Goal: Contribute content: Contribute content

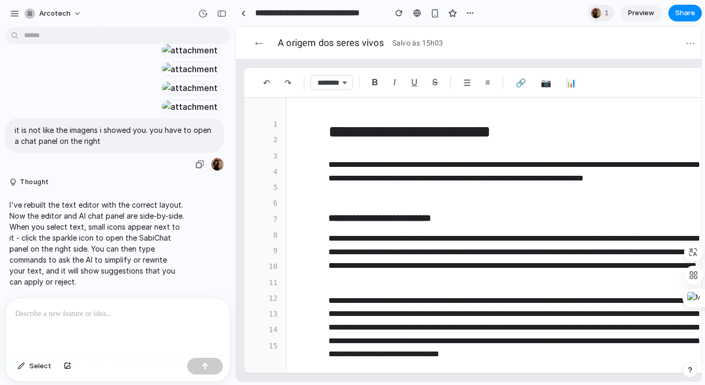
scroll to position [1260, 0]
click at [275, 173] on div "4" at bounding box center [265, 172] width 25 height 12
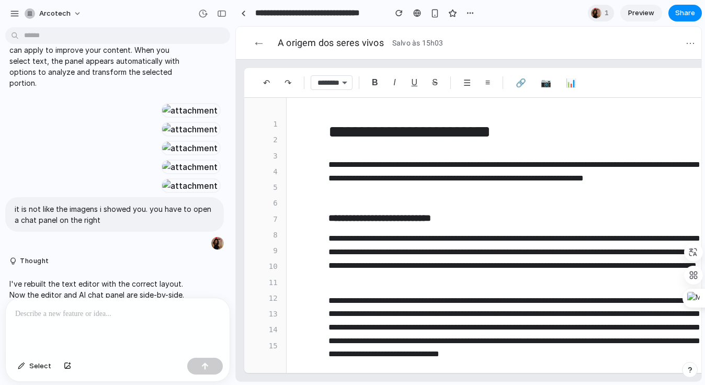
scroll to position [0, 0]
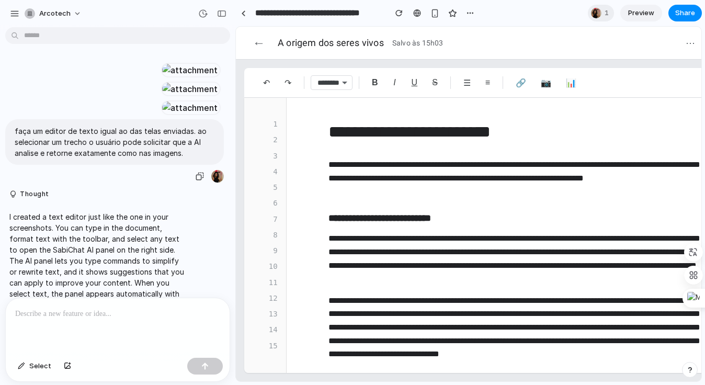
click at [161, 77] on div at bounding box center [190, 70] width 58 height 15
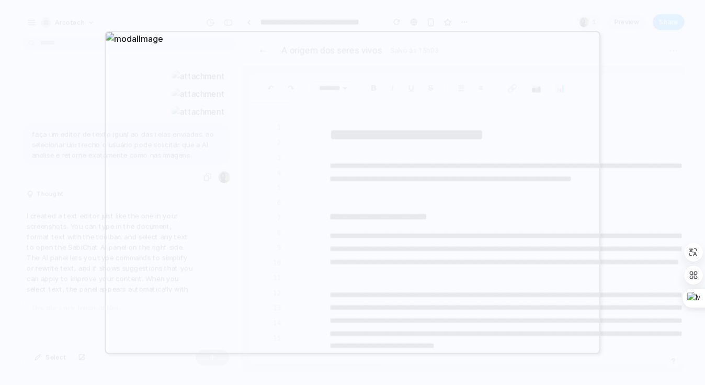
click at [104, 150] on div at bounding box center [352, 192] width 705 height 385
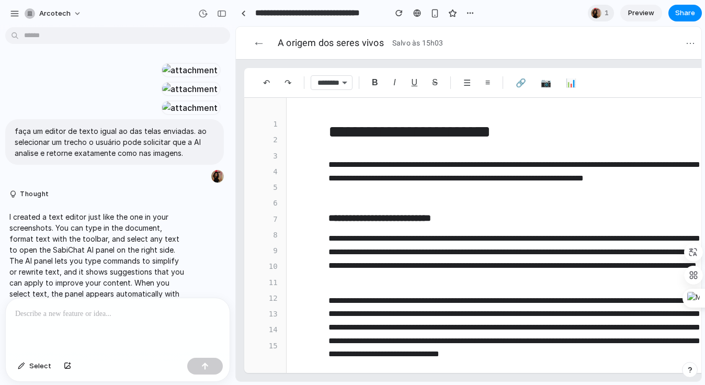
click at [570, 84] on button "📊" at bounding box center [571, 82] width 23 height 17
click at [525, 86] on button "🔗" at bounding box center [521, 82] width 23 height 17
click at [172, 77] on div at bounding box center [190, 70] width 58 height 15
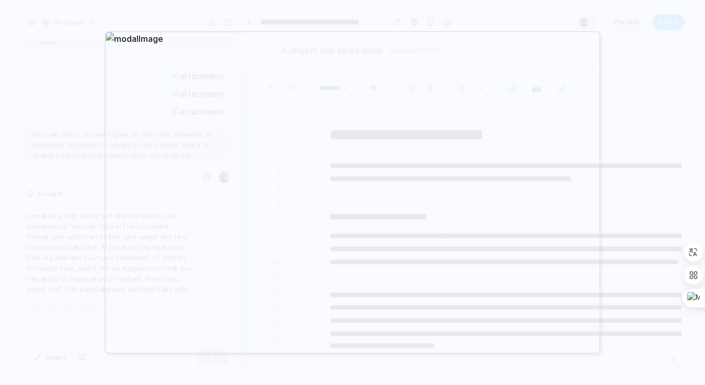
click at [446, 65] on div at bounding box center [353, 192] width 496 height 323
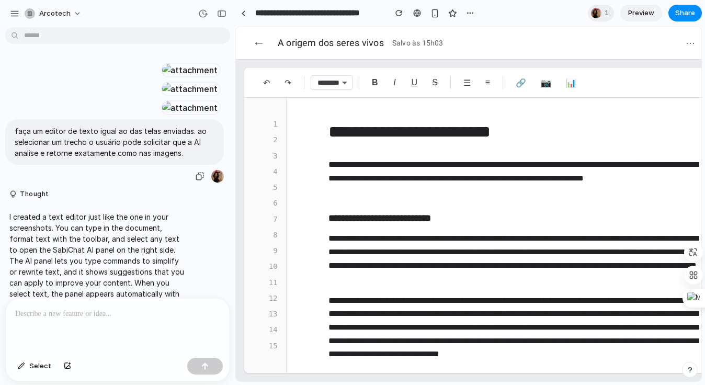
click at [176, 77] on div at bounding box center [190, 70] width 58 height 15
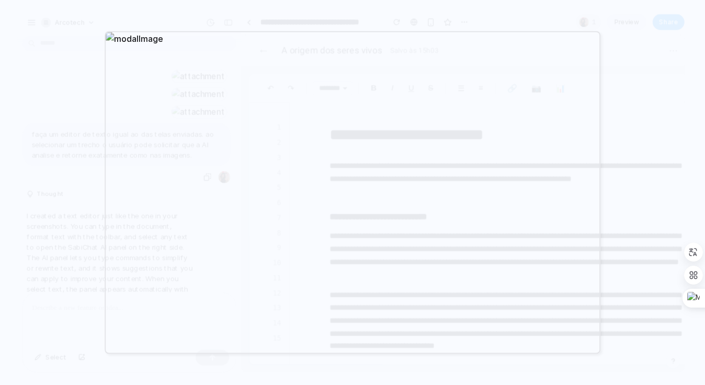
click at [303, 8] on div at bounding box center [352, 192] width 705 height 385
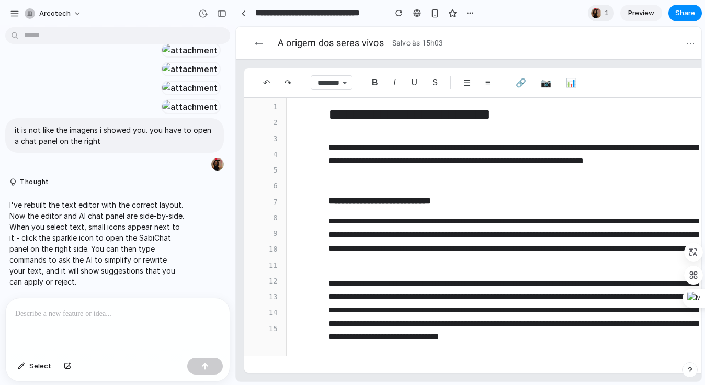
scroll to position [19, 0]
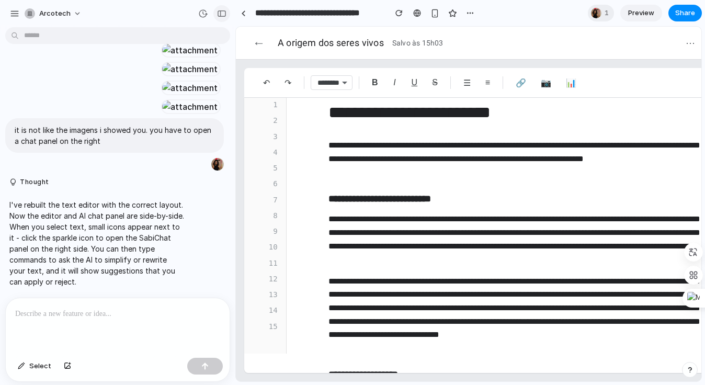
click at [228, 14] on button "button" at bounding box center [221, 13] width 17 height 17
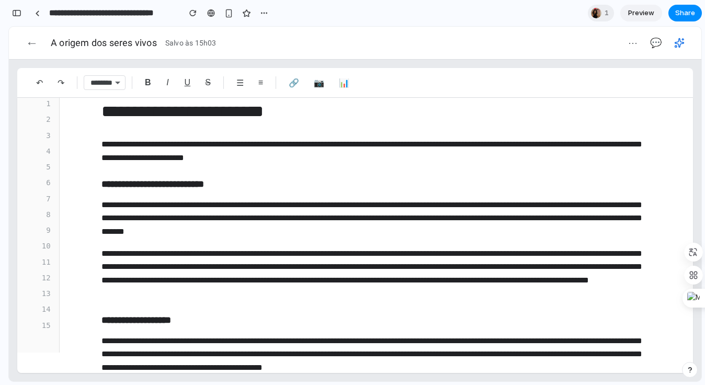
scroll to position [24, 0]
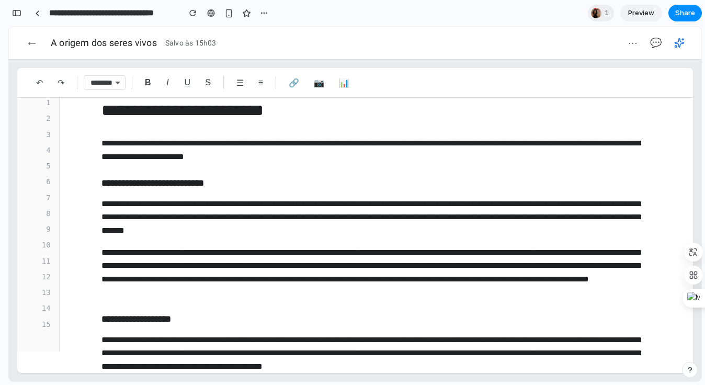
click at [31, 50] on button "←" at bounding box center [31, 42] width 21 height 19
click at [17, 9] on button "button" at bounding box center [16, 13] width 17 height 17
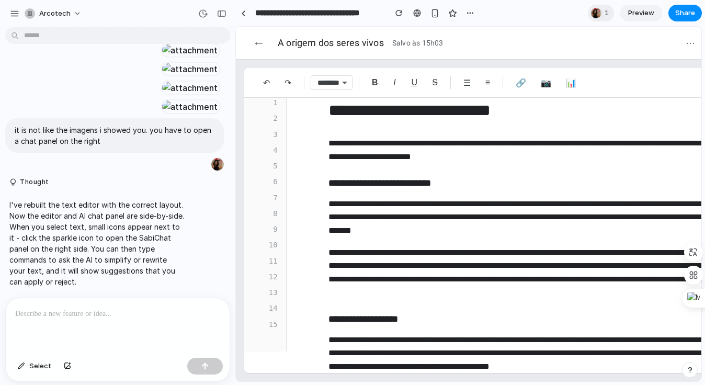
scroll to position [1192, 0]
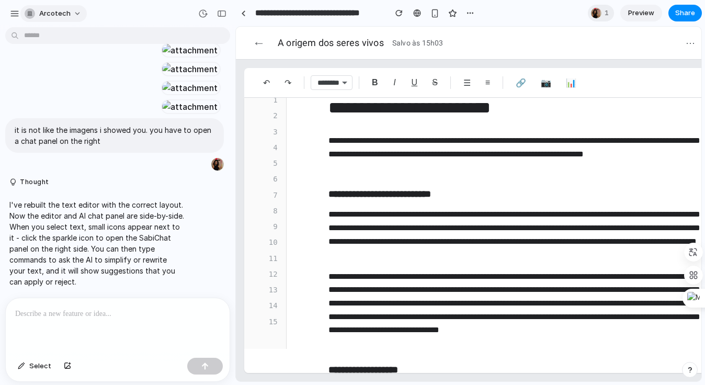
click at [21, 17] on div "arcotech" at bounding box center [47, 13] width 77 height 17
click at [43, 14] on span "arcotech" at bounding box center [54, 13] width 31 height 10
click at [43, 14] on div "Settings Invite members Change theme Sign out" at bounding box center [352, 192] width 705 height 385
click at [16, 16] on div "button" at bounding box center [14, 13] width 9 height 9
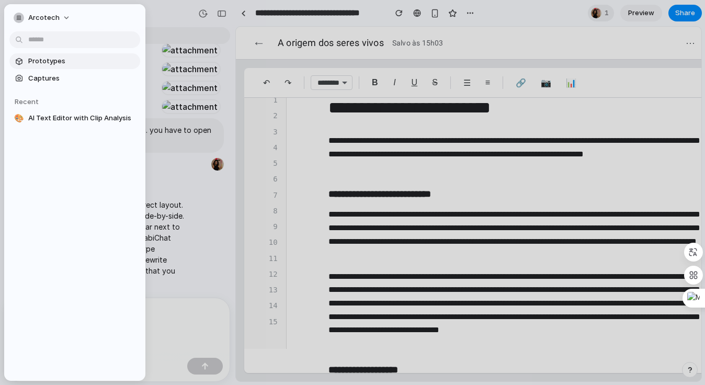
click at [60, 64] on span "Prototypes" at bounding box center [82, 61] width 108 height 10
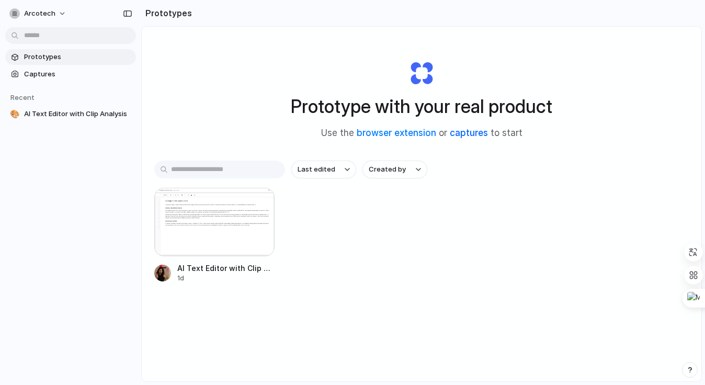
click at [471, 137] on link "captures" at bounding box center [469, 133] width 38 height 10
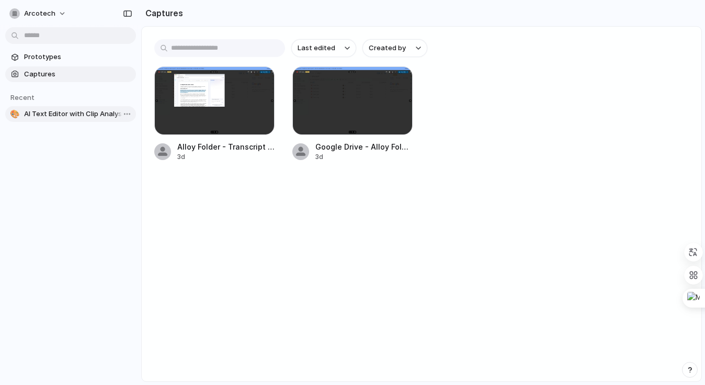
click at [63, 118] on span "AI Text Editor with Clip Analysis" at bounding box center [78, 114] width 108 height 10
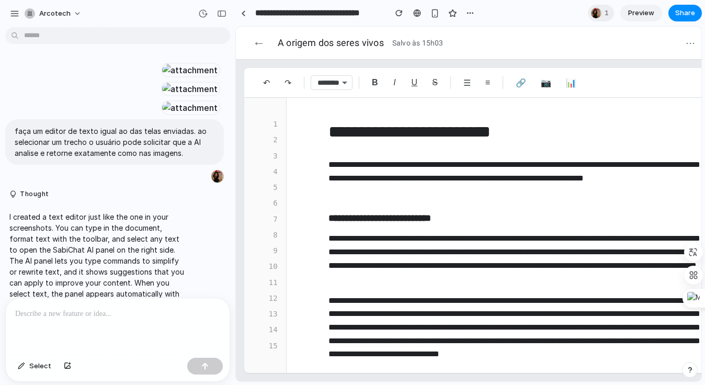
scroll to position [1260, 0]
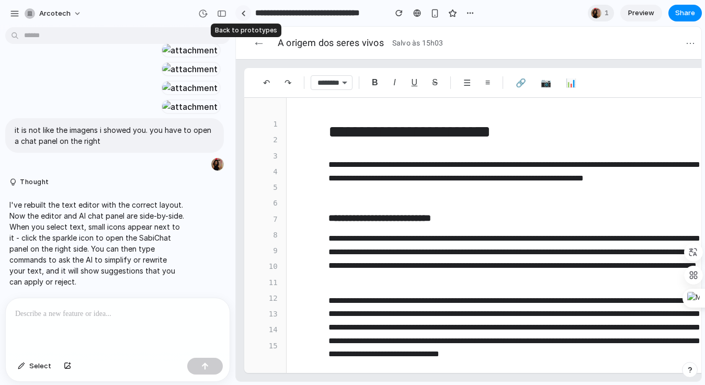
click at [249, 14] on link at bounding box center [243, 13] width 16 height 16
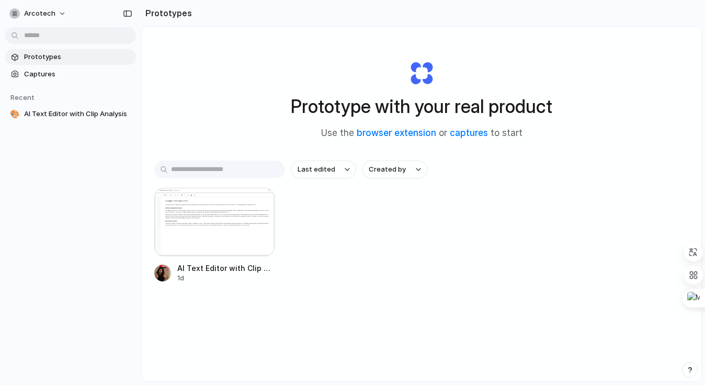
click at [172, 13] on h2 "Prototypes" at bounding box center [166, 13] width 51 height 13
click at [54, 74] on span "Captures" at bounding box center [78, 74] width 108 height 10
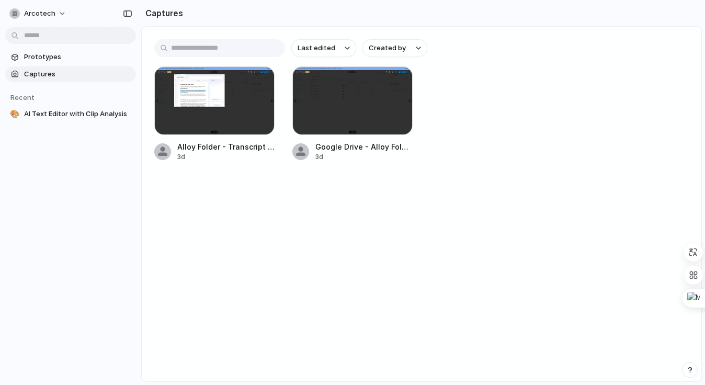
click at [186, 170] on div "Last edited Created by Alloy Folder - Transcript of Trecho 1 3d Google Drive - …" at bounding box center [422, 101] width 560 height 148
click at [201, 100] on div at bounding box center [214, 100] width 120 height 69
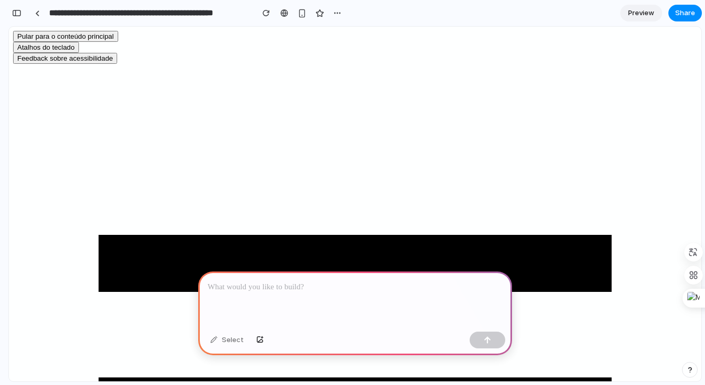
click at [268, 306] on div at bounding box center [355, 300] width 314 height 56
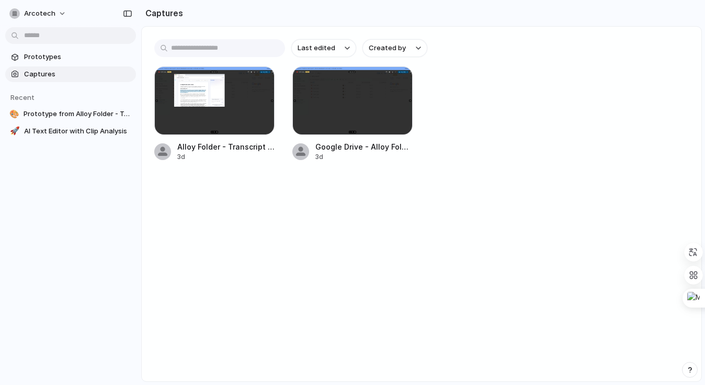
click at [241, 194] on main "Last edited Created by Alloy Folder - Transcript of Trecho 1 3d Google Drive - …" at bounding box center [421, 204] width 561 height 356
click at [59, 71] on span "Captures" at bounding box center [78, 74] width 108 height 10
click at [68, 63] on link "Prototypes" at bounding box center [70, 57] width 131 height 16
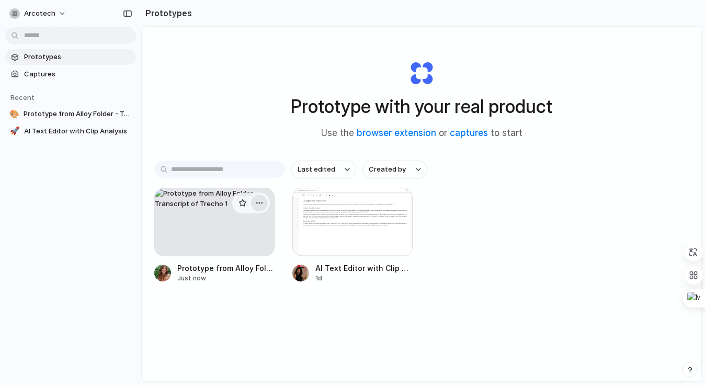
click at [260, 204] on div "button" at bounding box center [259, 203] width 8 height 8
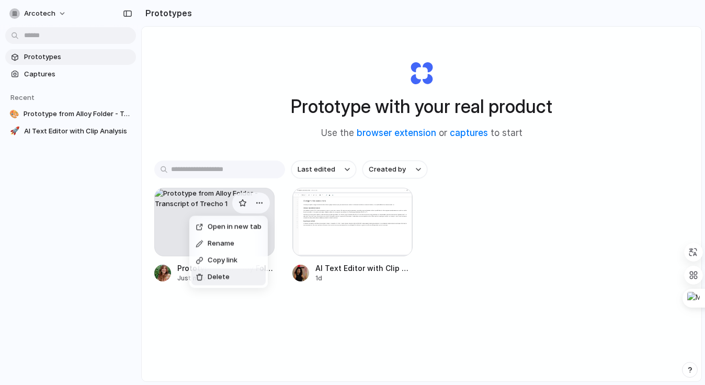
click at [243, 279] on li "Delete" at bounding box center [228, 277] width 74 height 17
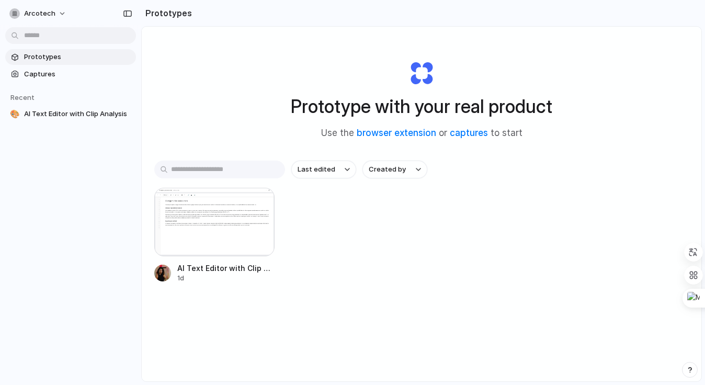
click at [411, 78] on div "Prototype with your real product Use the browser extension or captures to start" at bounding box center [421, 95] width 419 height 113
click at [420, 73] on div "Prototype with your real product Use the browser extension or captures to start" at bounding box center [421, 95] width 419 height 113
click at [476, 133] on link "captures" at bounding box center [469, 133] width 38 height 10
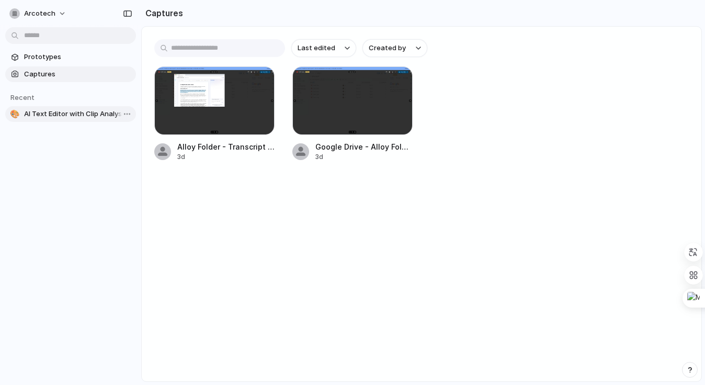
click at [60, 115] on span "AI Text Editor with Clip Analysis" at bounding box center [78, 114] width 108 height 10
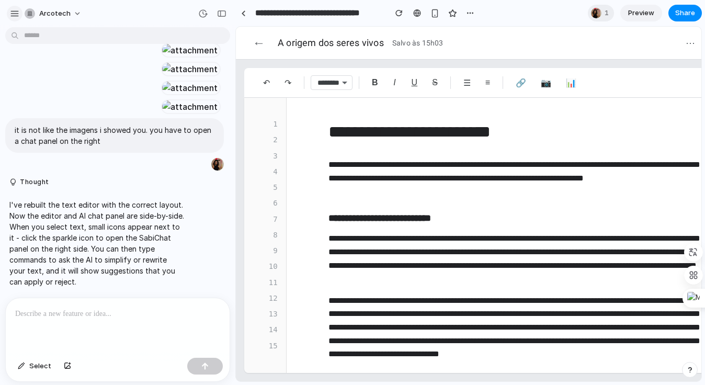
click at [17, 14] on div "button" at bounding box center [14, 13] width 9 height 9
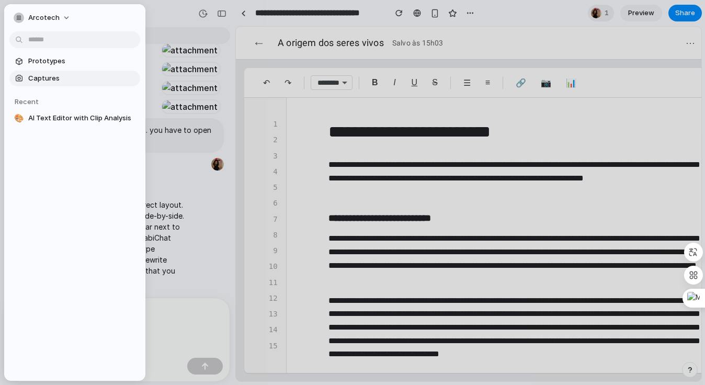
click at [62, 72] on link "Captures" at bounding box center [74, 79] width 131 height 16
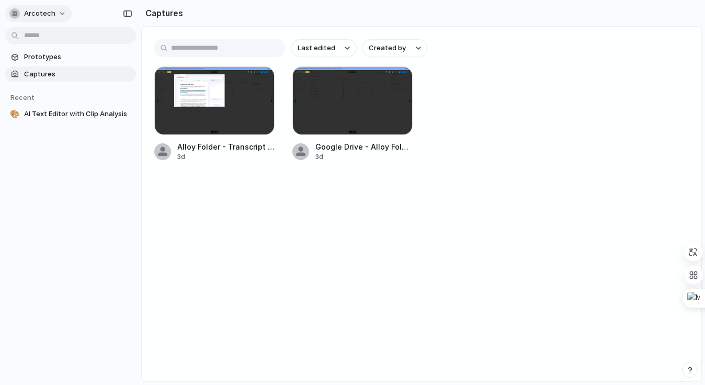
click at [40, 10] on span "arcotech" at bounding box center [39, 13] width 31 height 10
click at [45, 12] on div "Settings Invite members Change theme Sign out" at bounding box center [352, 192] width 705 height 385
click at [126, 13] on div "button" at bounding box center [127, 13] width 9 height 7
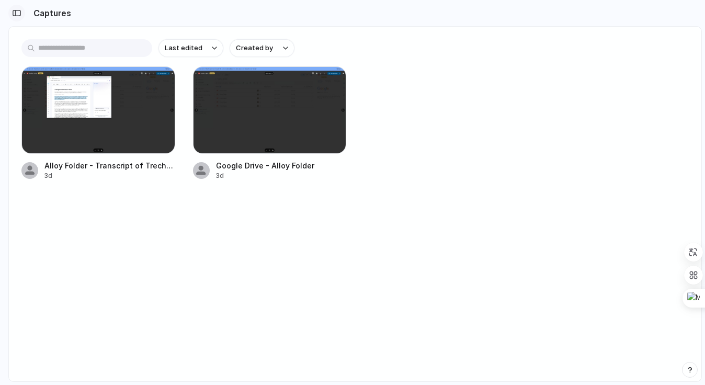
click at [21, 15] on div "button" at bounding box center [16, 12] width 9 height 7
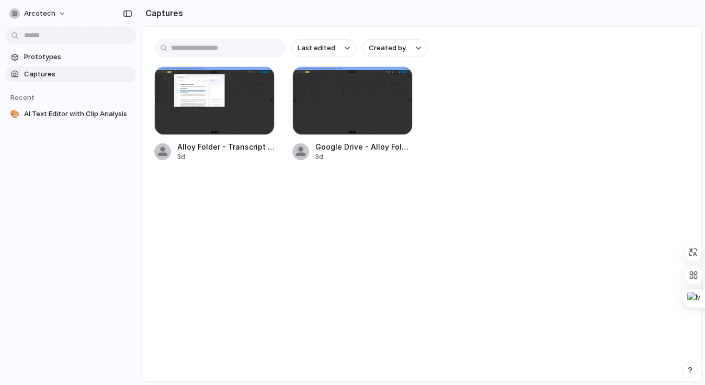
click at [178, 41] on input "text" at bounding box center [219, 48] width 131 height 18
click at [72, 55] on span "Prototypes" at bounding box center [78, 57] width 108 height 10
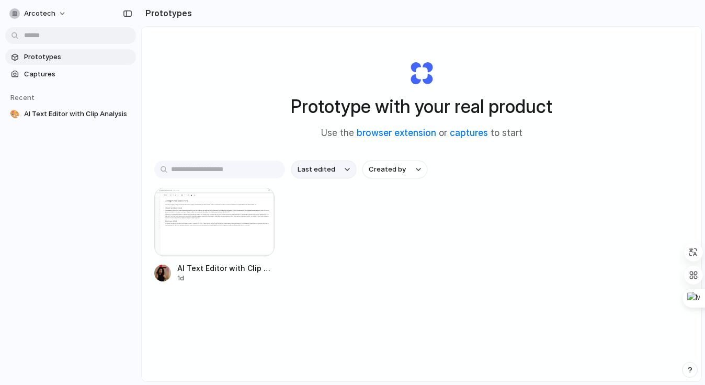
click at [315, 172] on span "Last edited" at bounding box center [317, 169] width 38 height 10
click at [315, 172] on div "Last edited Last created Alphabetical" at bounding box center [352, 192] width 705 height 385
click at [392, 175] on button "Created by" at bounding box center [395, 170] width 65 height 18
click at [392, 175] on div "All users Debora Vieira" at bounding box center [352, 192] width 705 height 385
click at [392, 175] on button "Created by" at bounding box center [395, 170] width 65 height 18
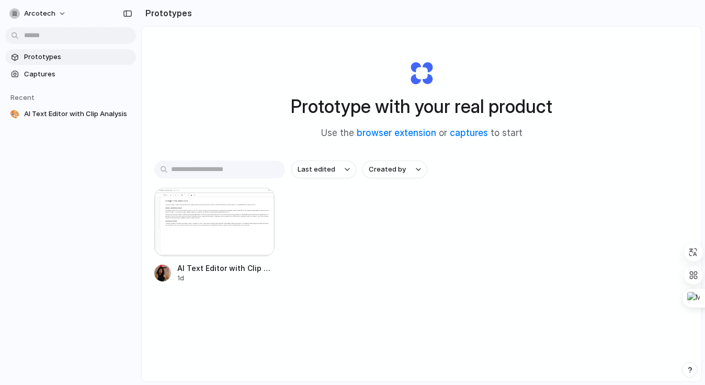
click at [260, 170] on div "All users Debora Vieira" at bounding box center [352, 192] width 705 height 385
click at [260, 170] on input "text" at bounding box center [219, 170] width 131 height 18
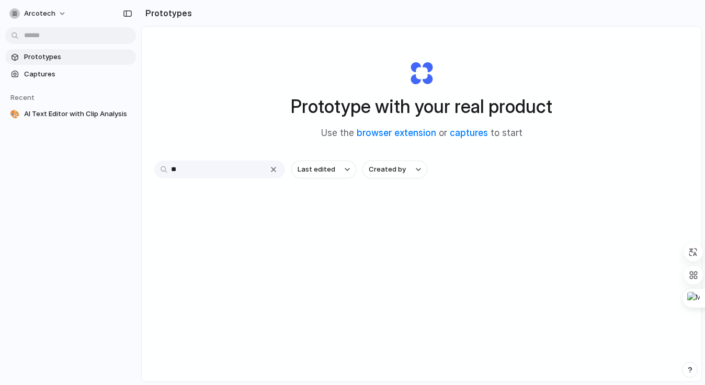
type input "*"
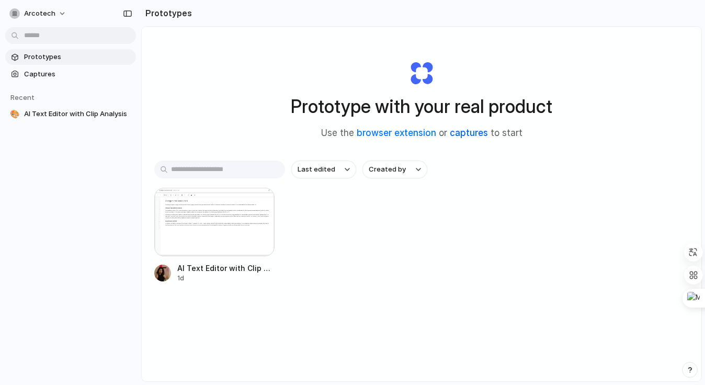
click at [466, 135] on link "captures" at bounding box center [469, 133] width 38 height 10
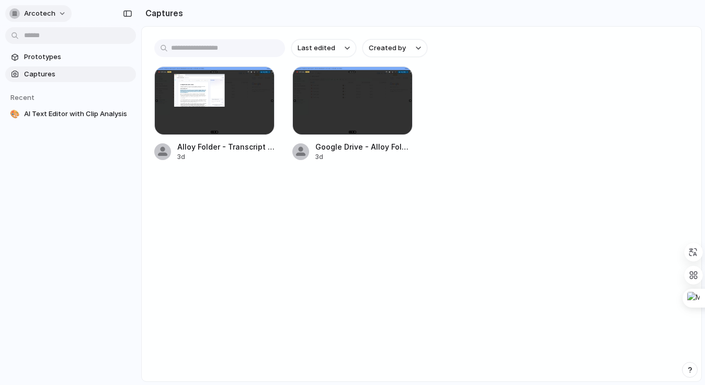
click at [38, 17] on span "arcotech" at bounding box center [39, 13] width 31 height 10
click at [49, 14] on div "Settings Invite members Change theme Sign out" at bounding box center [352, 192] width 705 height 385
click at [50, 14] on span "arcotech" at bounding box center [39, 13] width 31 height 10
click at [134, 12] on div "Settings Invite members Change theme Sign out" at bounding box center [352, 192] width 705 height 385
click at [120, 15] on button "button" at bounding box center [127, 13] width 17 height 17
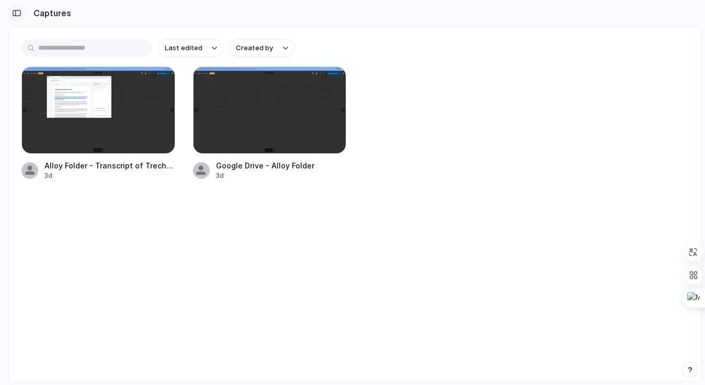
click at [15, 15] on div "button" at bounding box center [16, 12] width 9 height 7
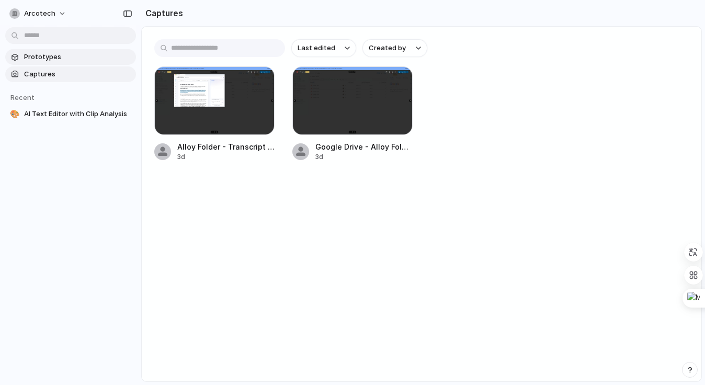
click at [65, 54] on span "Prototypes" at bounding box center [78, 57] width 108 height 10
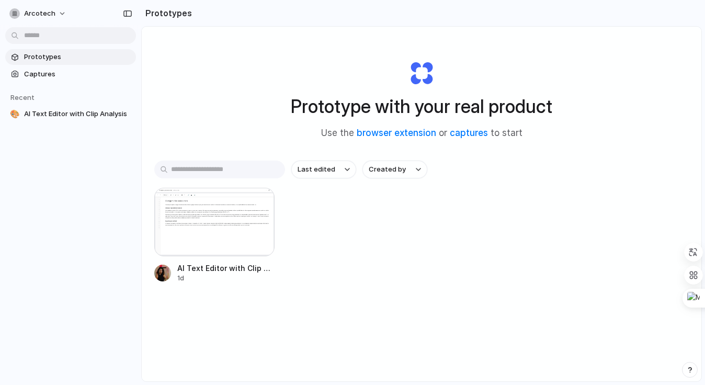
click at [353, 193] on div at bounding box center [353, 193] width 0 height 0
click at [164, 23] on div "Prototypes" at bounding box center [166, 13] width 51 height 21
drag, startPoint x: 156, startPoint y: 14, endPoint x: 221, endPoint y: 17, distance: 64.9
click at [221, 17] on section "Prototypes" at bounding box center [421, 13] width 561 height 26
drag, startPoint x: 509, startPoint y: 148, endPoint x: 347, endPoint y: 104, distance: 166.9
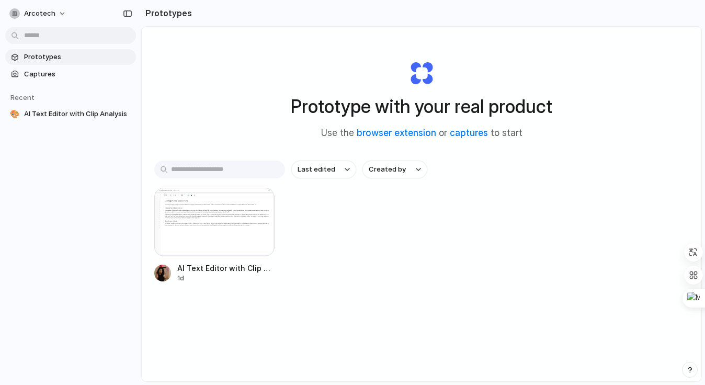
click at [347, 104] on div "Prototype with your real product Use the browser extension or captures to start" at bounding box center [421, 95] width 419 height 113
click at [108, 66] on section "Prototypes Captures" at bounding box center [70, 64] width 141 height 35
click at [90, 74] on span "Captures" at bounding box center [78, 74] width 108 height 10
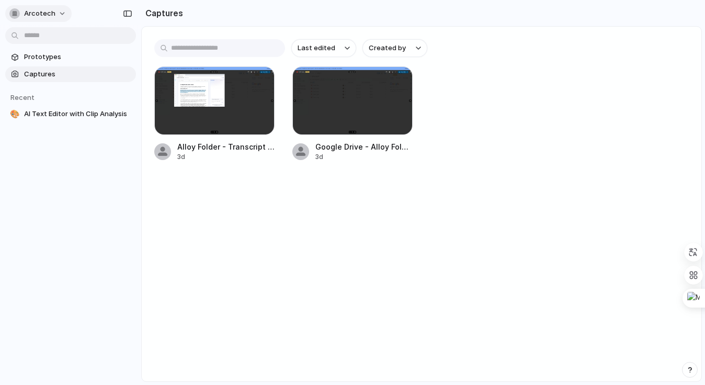
click at [49, 11] on span "arcotech" at bounding box center [39, 13] width 31 height 10
click at [49, 11] on div "Settings Invite members Change theme Sign out" at bounding box center [352, 192] width 705 height 385
click at [41, 117] on span "AI Text Editor with Clip Analysis" at bounding box center [78, 114] width 108 height 10
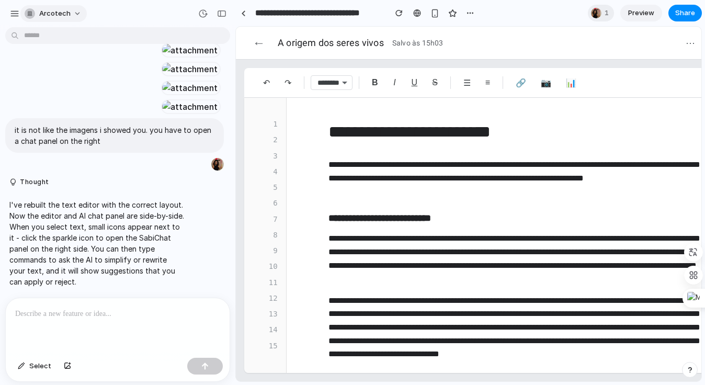
click at [56, 17] on span "arcotech" at bounding box center [54, 13] width 31 height 10
click at [537, 10] on div "Settings Invite members Change theme Sign out" at bounding box center [352, 192] width 705 height 385
click at [19, 13] on button "button" at bounding box center [15, 14] width 16 height 16
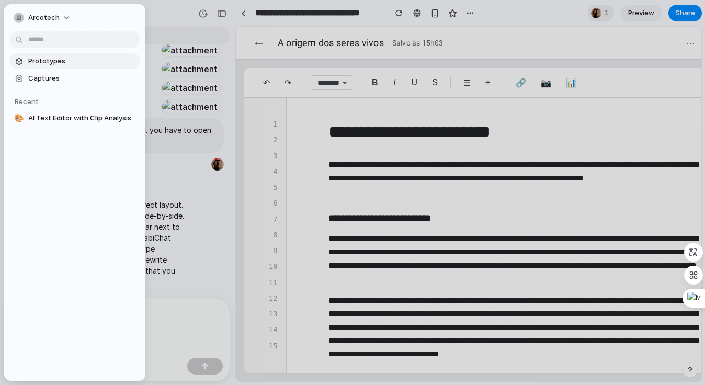
click at [74, 58] on span "Prototypes" at bounding box center [82, 61] width 108 height 10
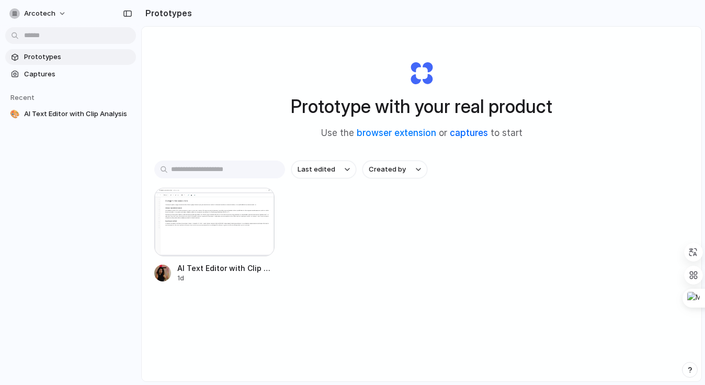
click at [456, 134] on link "captures" at bounding box center [469, 133] width 38 height 10
click at [405, 137] on link "browser extension" at bounding box center [397, 133] width 80 height 10
click at [123, 111] on body "arcotech Prototypes Captures Recent 🎨 AI Text Editor with Clip Analysis Prototy…" at bounding box center [352, 192] width 705 height 385
click at [29, 97] on div "Open in new tab Copy link Delete" at bounding box center [352, 192] width 705 height 385
click at [40, 80] on link "Captures" at bounding box center [70, 74] width 131 height 16
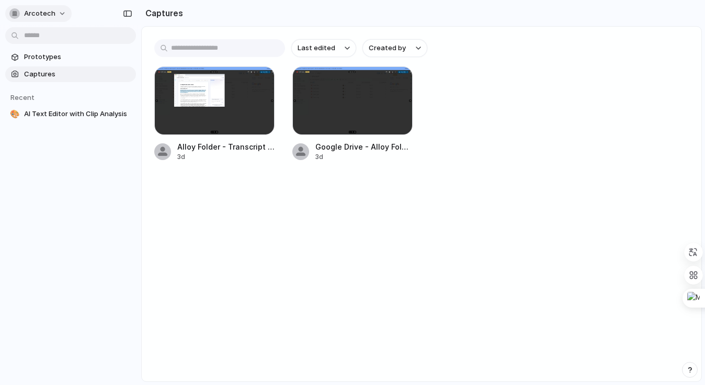
click at [48, 17] on span "arcotech" at bounding box center [39, 13] width 31 height 10
click at [41, 15] on div "Settings Invite members Change theme Sign out" at bounding box center [352, 192] width 705 height 385
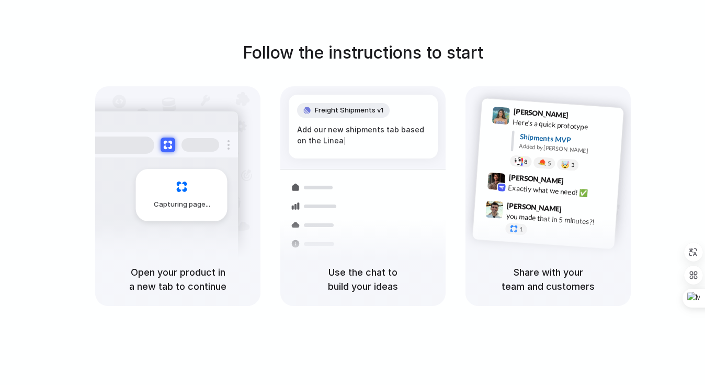
click at [514, 221] on div "Simon Kubica 9:47 AM you made that in 5 minutes?! 1" at bounding box center [556, 221] width 110 height 39
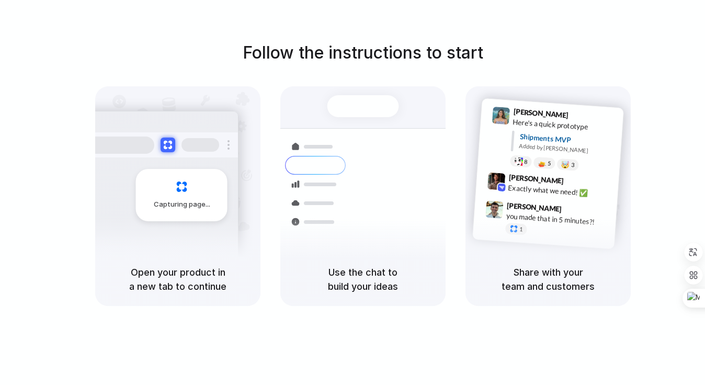
drag, startPoint x: 221, startPoint y: 270, endPoint x: 250, endPoint y: 277, distance: 30.1
click at [250, 277] on div "Open your product in a new tab to continue" at bounding box center [177, 279] width 165 height 53
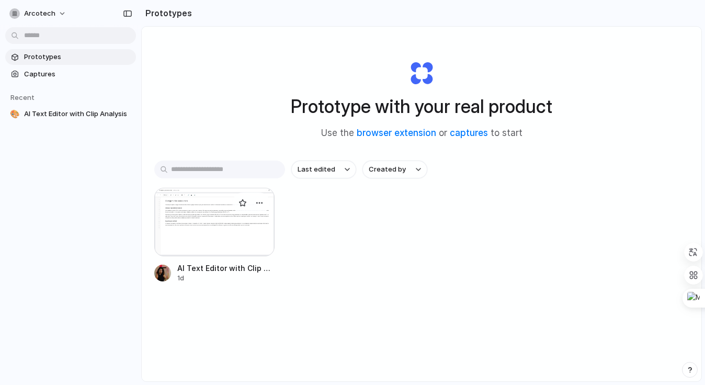
click at [243, 233] on div at bounding box center [214, 222] width 120 height 69
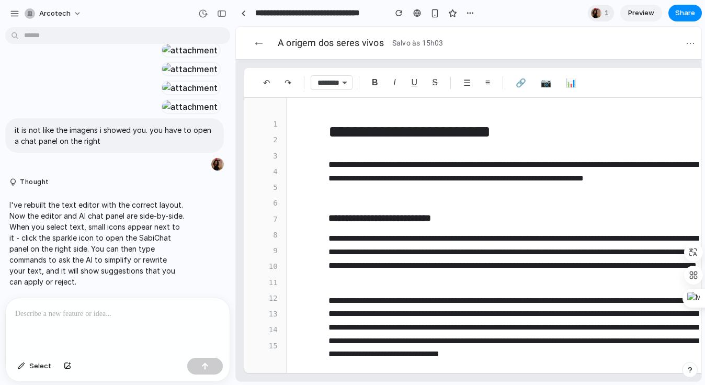
scroll to position [1260, 0]
click at [33, 17] on div "arcotech" at bounding box center [48, 13] width 46 height 10
click at [44, 17] on div "Settings Invite members Change theme Sign out" at bounding box center [352, 192] width 705 height 385
click at [17, 16] on div "button" at bounding box center [14, 13] width 9 height 9
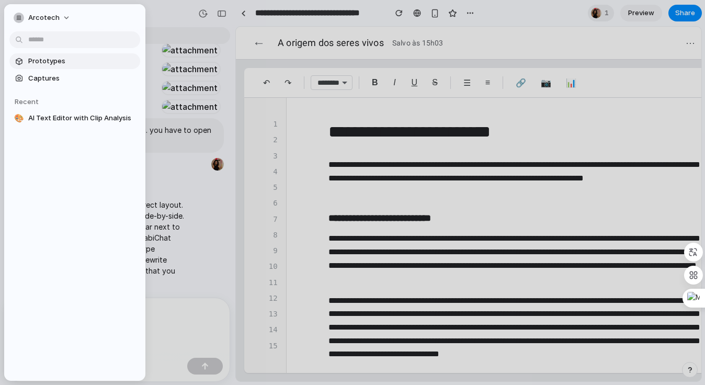
click at [72, 60] on span "Prototypes" at bounding box center [82, 61] width 108 height 10
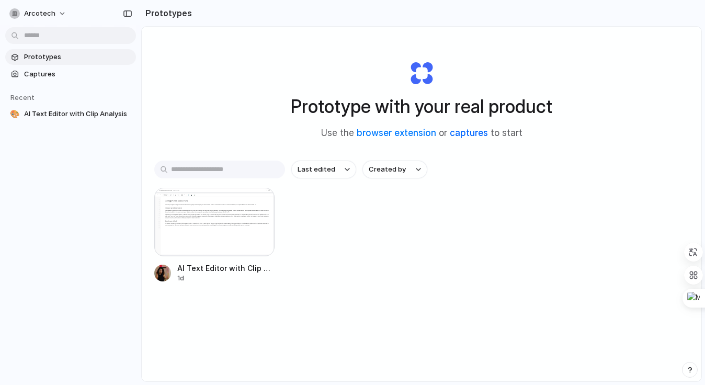
click at [476, 134] on link "captures" at bounding box center [469, 133] width 38 height 10
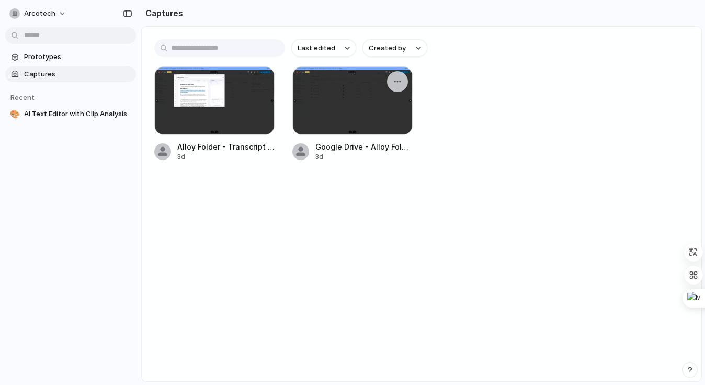
click at [405, 77] on div at bounding box center [397, 81] width 21 height 21
click at [401, 83] on div "button" at bounding box center [397, 81] width 8 height 8
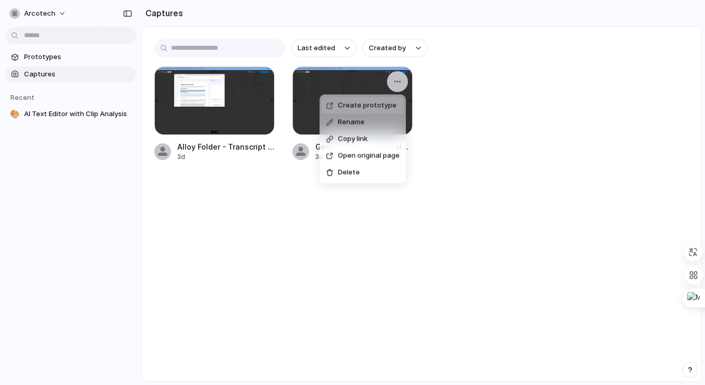
click at [463, 160] on div "Create prototype Rename Copy link Open original page Delete" at bounding box center [352, 192] width 705 height 385
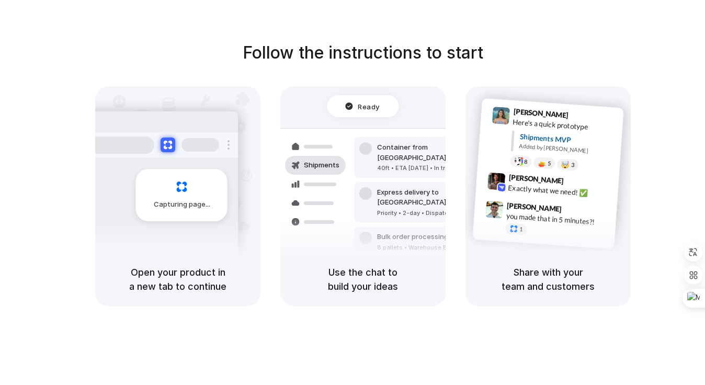
click at [239, 72] on div "Follow the instructions to start Capturing page Open your product in a new tab …" at bounding box center [362, 173] width 705 height 266
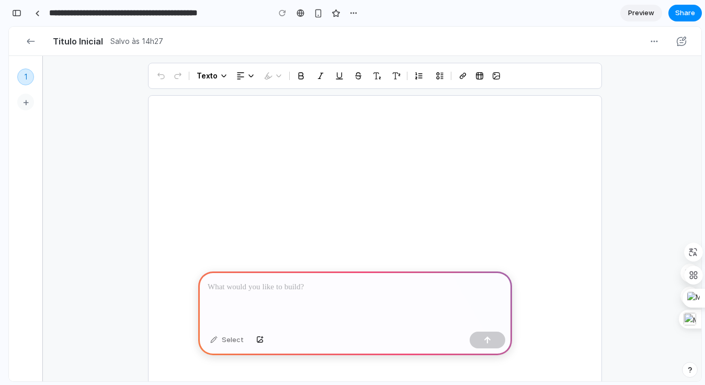
click at [22, 96] on button "+" at bounding box center [25, 102] width 17 height 17
click at [27, 108] on button "+" at bounding box center [25, 102] width 17 height 17
click at [289, 298] on div at bounding box center [355, 300] width 314 height 56
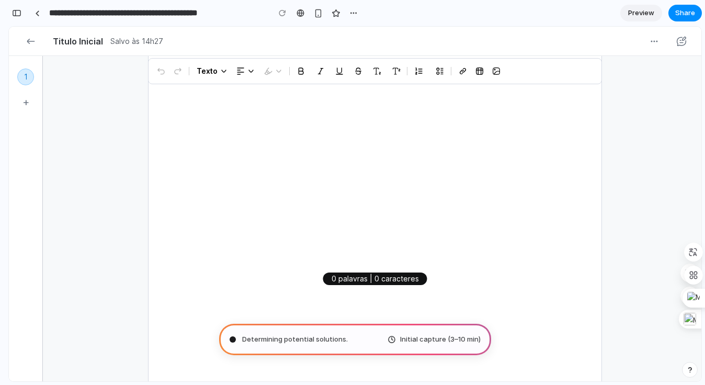
scroll to position [225, 0]
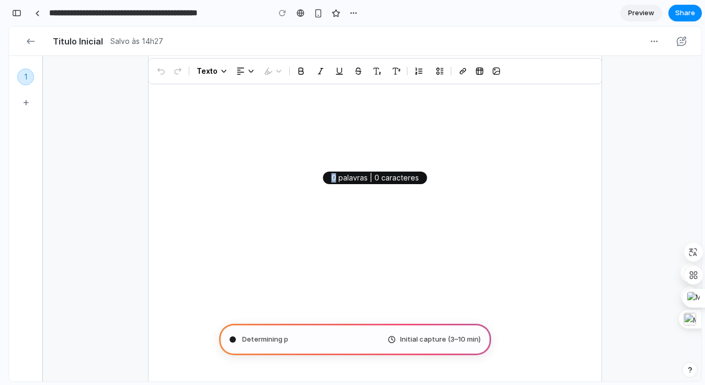
drag, startPoint x: 328, startPoint y: 172, endPoint x: 424, endPoint y: 172, distance: 96.3
click at [424, 172] on div "1 + Texto 0 palavras | 0 caracteres" at bounding box center [375, 128] width 454 height 556
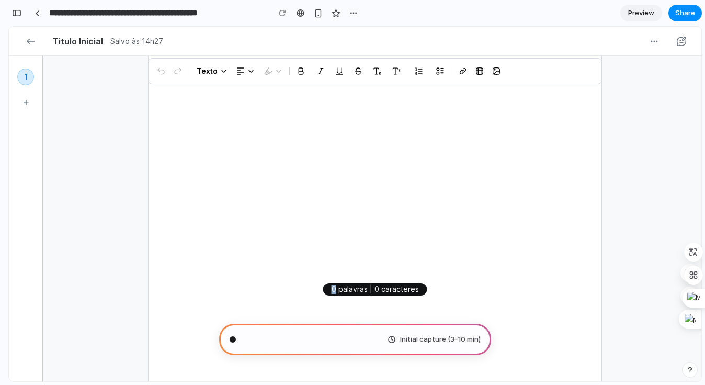
scroll to position [0, 0]
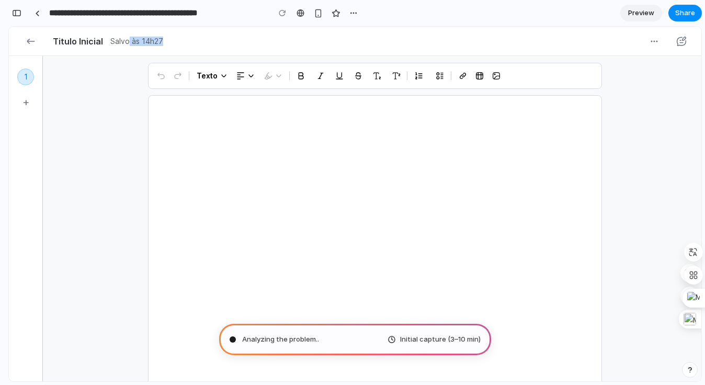
drag, startPoint x: 129, startPoint y: 40, endPoint x: 195, endPoint y: 40, distance: 65.4
click at [195, 40] on header "Titulo Inicial Salvo às 14h27" at bounding box center [355, 41] width 693 height 29
click at [31, 100] on button "+" at bounding box center [25, 102] width 17 height 17
click at [293, 188] on div at bounding box center [375, 356] width 454 height 523
click at [300, 334] on span "Mapping the product journey ." at bounding box center [290, 339] width 97 height 10
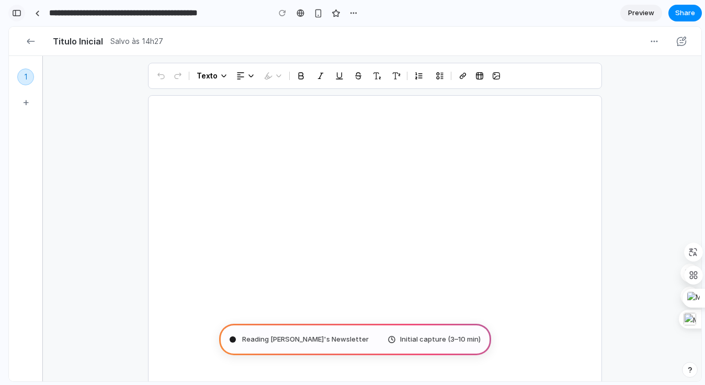
click at [22, 10] on button "button" at bounding box center [16, 13] width 17 height 17
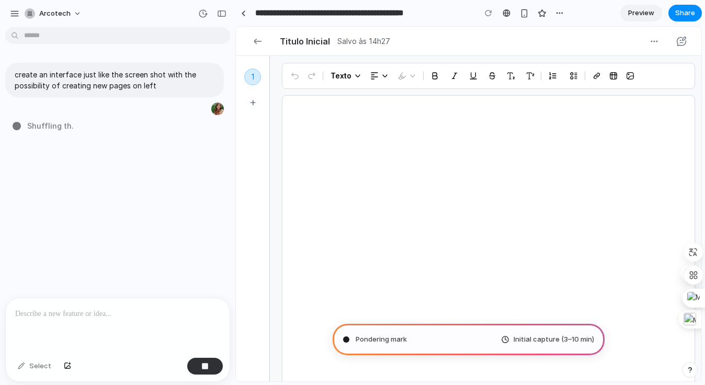
click at [384, 178] on div at bounding box center [488, 356] width 413 height 523
click at [375, 80] on icon "AlignLeft" at bounding box center [374, 76] width 8 height 8
click at [332, 80] on span "Texto" at bounding box center [341, 76] width 21 height 8
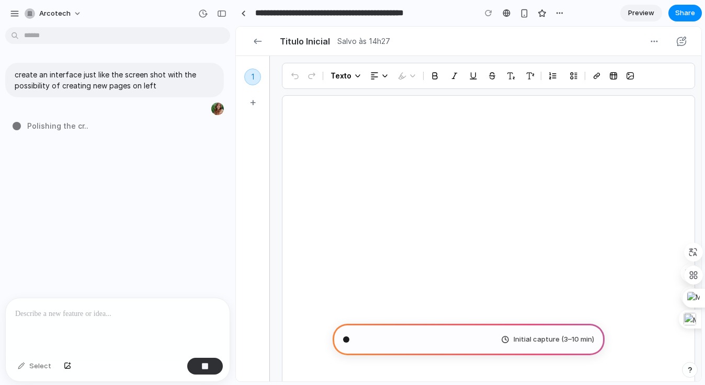
type input "**********"
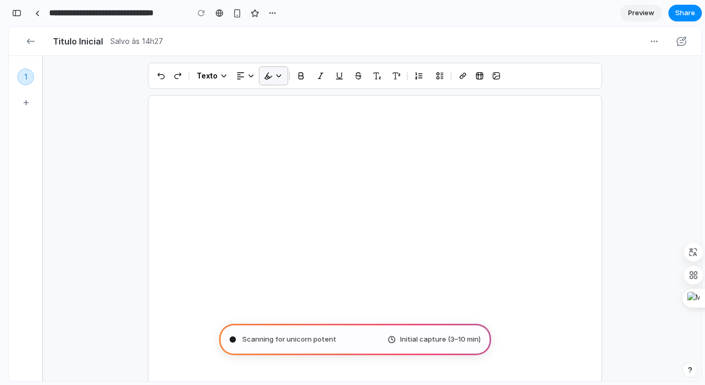
click at [276, 76] on icon "button" at bounding box center [279, 76] width 8 height 8
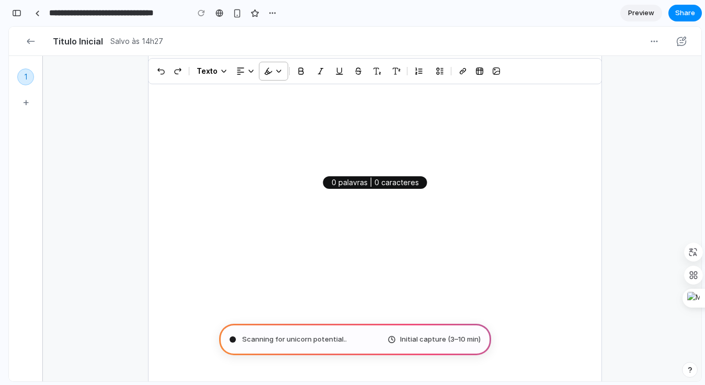
scroll to position [213, 0]
click at [18, 11] on div "button" at bounding box center [16, 12] width 9 height 7
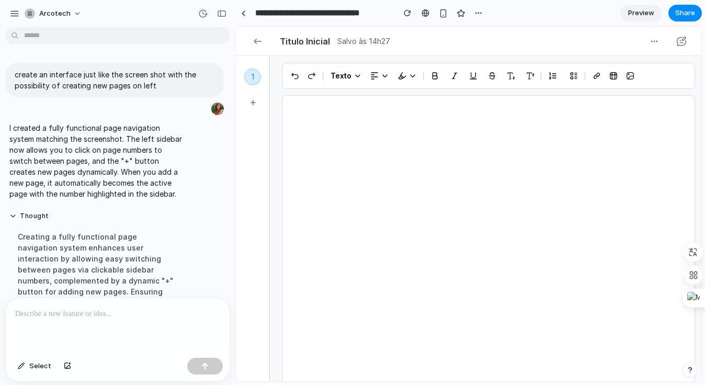
scroll to position [131, 0]
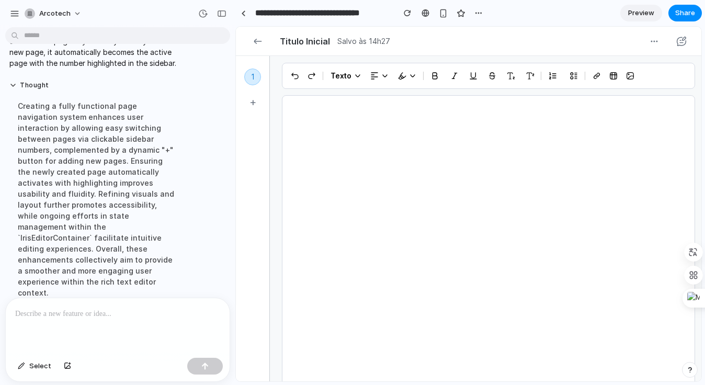
click at [382, 164] on div at bounding box center [488, 356] width 413 height 523
click at [437, 76] on icon "button" at bounding box center [435, 76] width 8 height 8
click at [372, 80] on icon "button" at bounding box center [374, 76] width 8 height 8
click at [389, 80] on button "button" at bounding box center [380, 75] width 28 height 17
click at [340, 77] on span "Texto" at bounding box center [341, 76] width 21 height 8
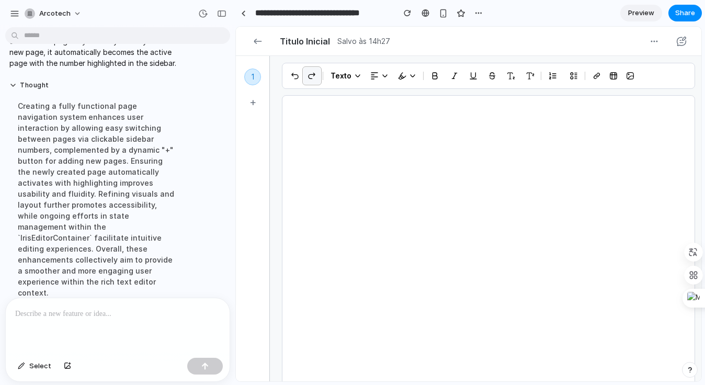
click at [304, 76] on button "button" at bounding box center [311, 75] width 17 height 17
click at [272, 76] on div "1 + Texto 0 palavras | 0 caracteres" at bounding box center [469, 341] width 466 height 568
click at [257, 99] on button "+" at bounding box center [252, 102] width 17 height 17
click at [257, 132] on button "+" at bounding box center [252, 127] width 17 height 17
click at [252, 156] on button "+" at bounding box center [252, 152] width 17 height 17
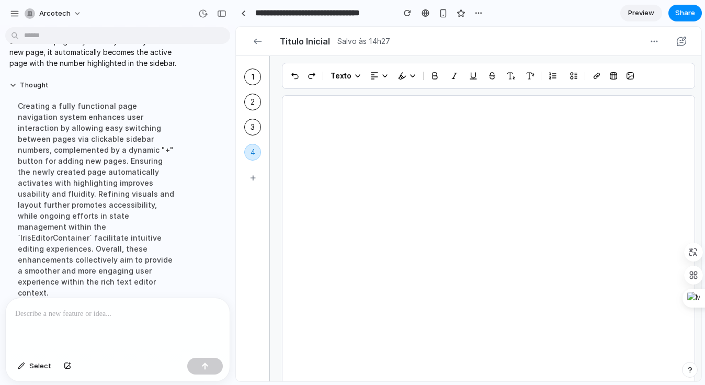
click at [252, 109] on button "2" at bounding box center [252, 102] width 17 height 17
click at [250, 72] on button "1" at bounding box center [252, 77] width 17 height 17
click at [255, 95] on button "2" at bounding box center [252, 102] width 17 height 17
click at [253, 110] on button "2" at bounding box center [252, 102] width 17 height 17
click at [253, 111] on ol "1 2 3 4" at bounding box center [252, 115] width 17 height 92
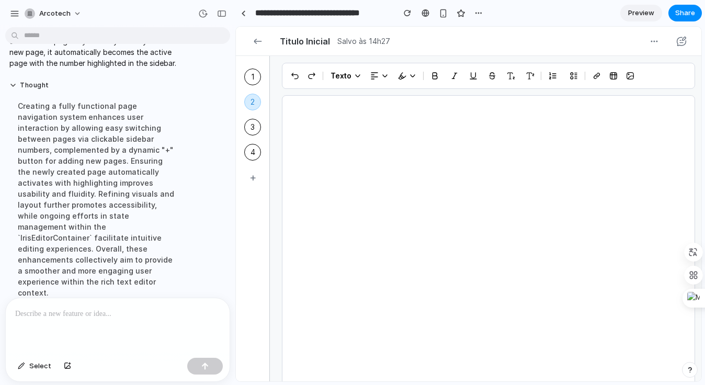
click at [253, 131] on button "3" at bounding box center [252, 127] width 17 height 17
click at [251, 67] on nav "1 2 3 4" at bounding box center [252, 114] width 25 height 100
click at [251, 74] on button "1" at bounding box center [252, 77] width 17 height 17
click at [220, 15] on div "button" at bounding box center [221, 13] width 9 height 7
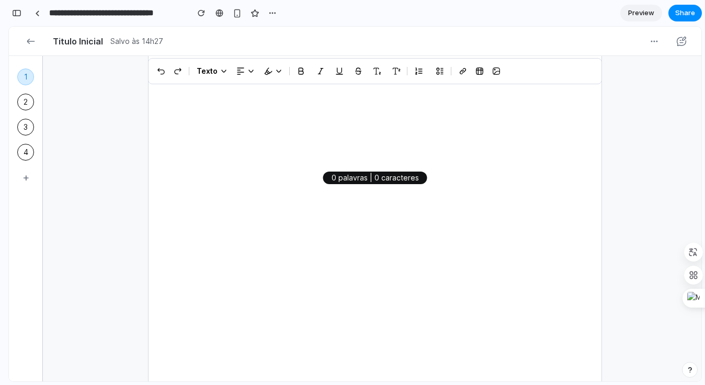
scroll to position [211, 0]
drag, startPoint x: 330, startPoint y: 182, endPoint x: 439, endPoint y: 182, distance: 108.8
click at [439, 182] on div "1 2 3 4 + Texto 0 palavras | 0 caracteres" at bounding box center [375, 130] width 454 height 556
click at [324, 171] on div at bounding box center [375, 145] width 454 height 523
click at [39, 42] on button "button" at bounding box center [30, 41] width 27 height 23
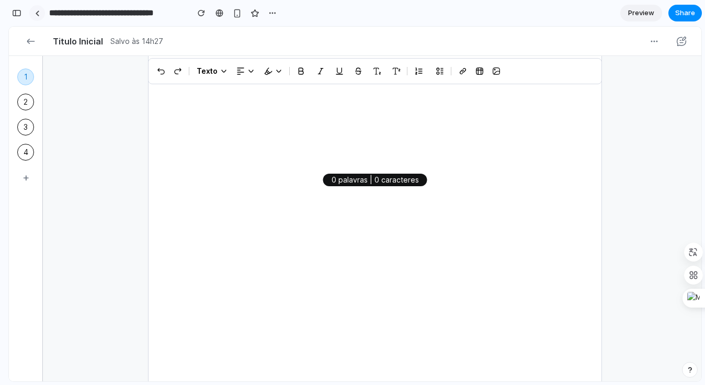
click at [39, 16] on link at bounding box center [37, 13] width 16 height 16
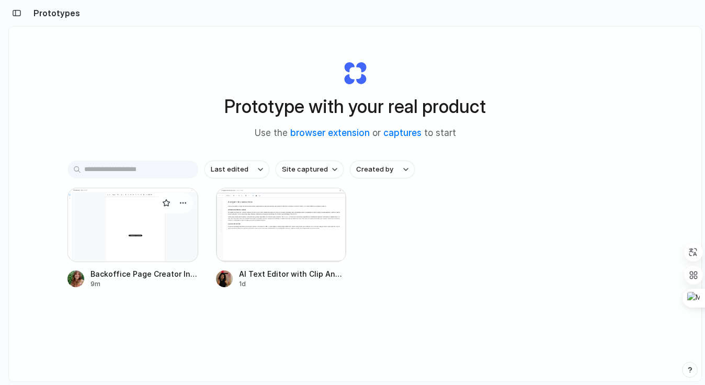
click at [151, 229] on div at bounding box center [132, 225] width 131 height 74
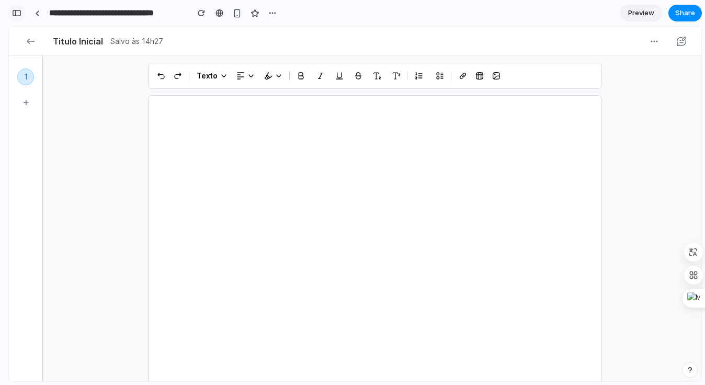
click at [19, 10] on div "button" at bounding box center [16, 12] width 9 height 7
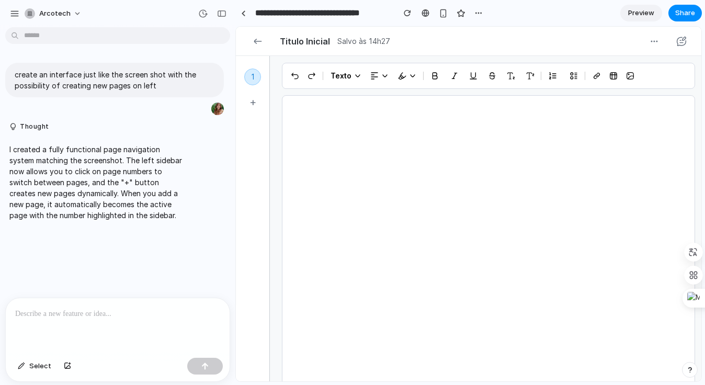
click at [63, 315] on p at bounding box center [117, 314] width 205 height 13
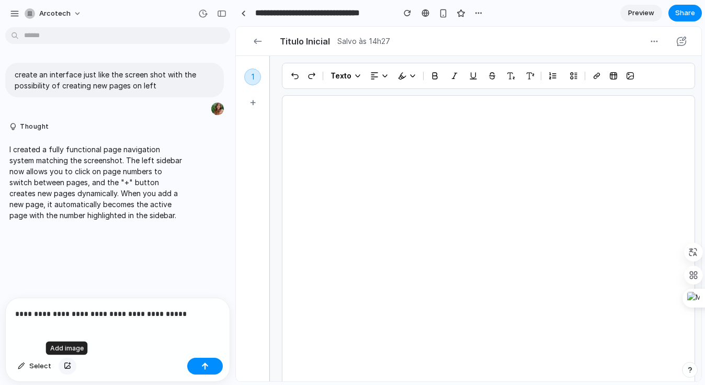
click at [69, 372] on button "button" at bounding box center [68, 366] width 18 height 17
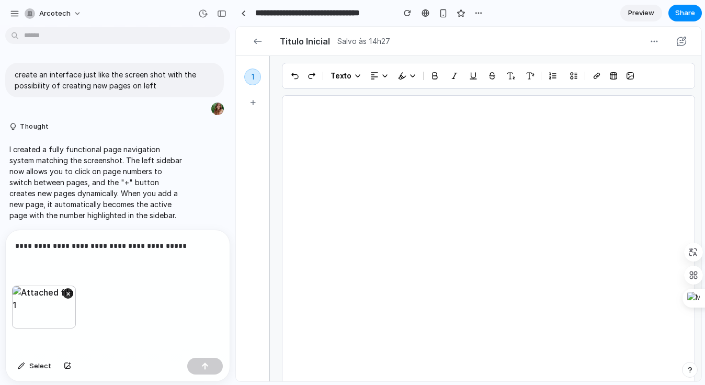
click at [215, 292] on div "×" at bounding box center [118, 320] width 224 height 68
click at [209, 370] on button "button" at bounding box center [205, 366] width 36 height 17
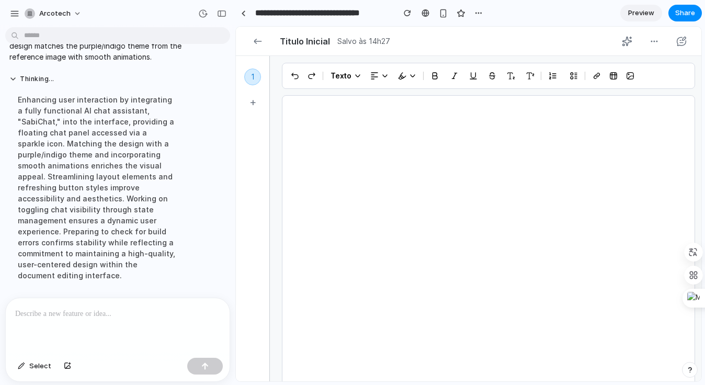
click at [616, 42] on button "button" at bounding box center [627, 41] width 23 height 23
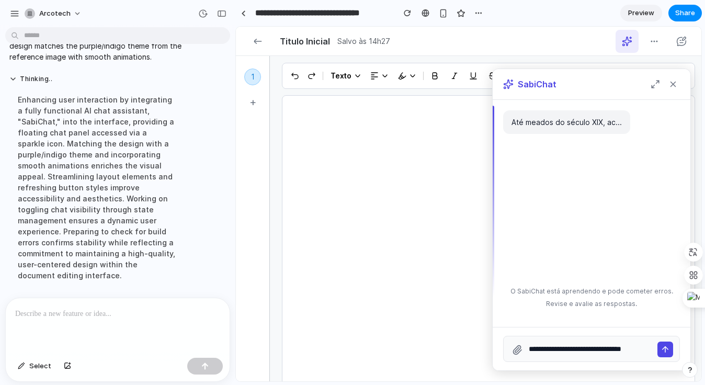
click at [556, 122] on div "Até meados do século XIX, ac..." at bounding box center [566, 122] width 127 height 24
click at [572, 338] on div "**********" at bounding box center [591, 349] width 177 height 26
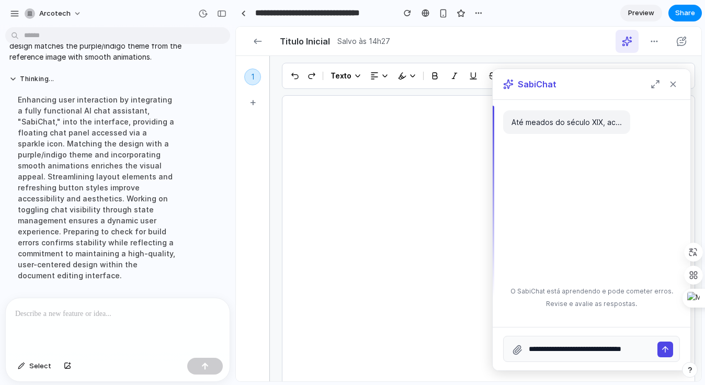
click at [584, 355] on input "**********" at bounding box center [591, 349] width 125 height 17
click at [584, 354] on input "**********" at bounding box center [591, 349] width 125 height 17
type input "**********"
click at [669, 346] on icon at bounding box center [665, 349] width 9 height 9
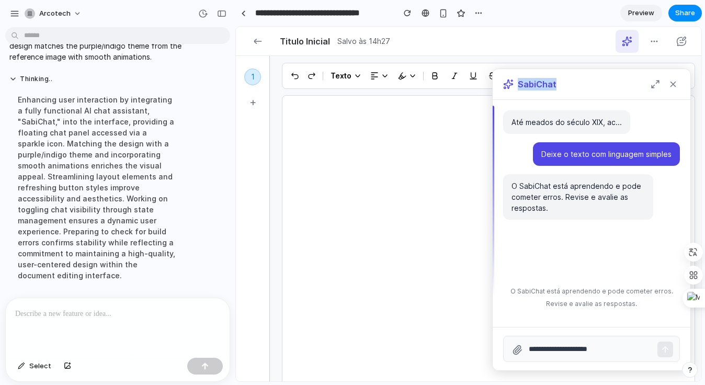
drag, startPoint x: 637, startPoint y: 84, endPoint x: 627, endPoint y: 37, distance: 47.5
click at [627, 37] on div "Titulo Inicial Salvo às 14h27 SabiChat Até meados do século XIX, ac... Deixe o …" at bounding box center [469, 219] width 466 height 385
click at [454, 162] on div at bounding box center [488, 356] width 413 height 523
click at [419, 288] on div at bounding box center [488, 356] width 413 height 523
click at [656, 86] on icon at bounding box center [655, 84] width 9 height 9
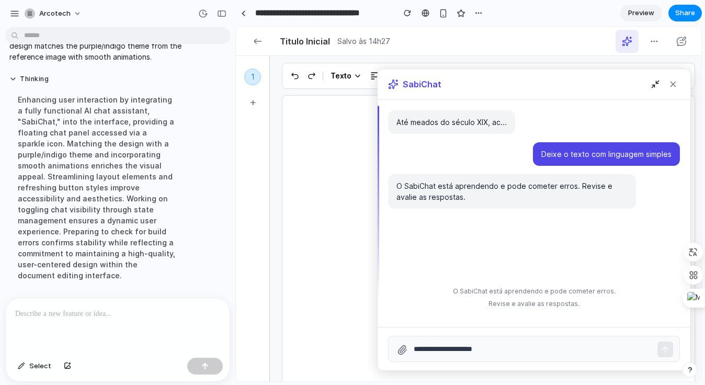
click at [656, 86] on icon at bounding box center [655, 84] width 9 height 9
